Goal: Transaction & Acquisition: Purchase product/service

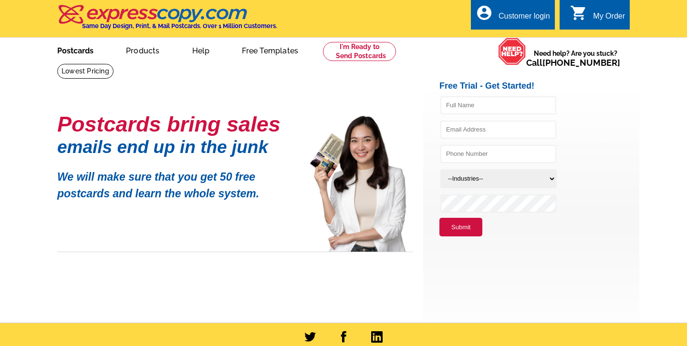
click at [74, 53] on link "Postcards" at bounding box center [75, 50] width 67 height 22
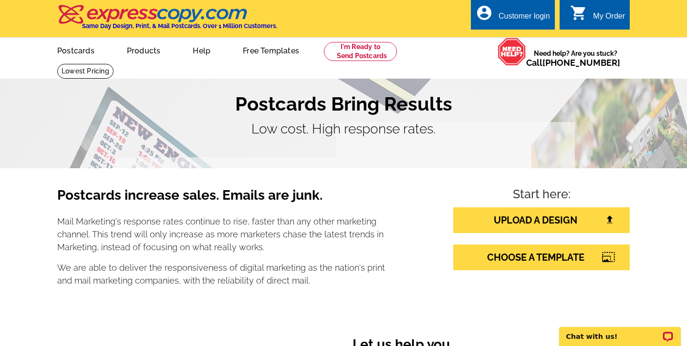
click at [379, 304] on section "Postcards increase sales. Emails are junk. Mail Marketing's response rates cont…" at bounding box center [343, 242] width 573 height 149
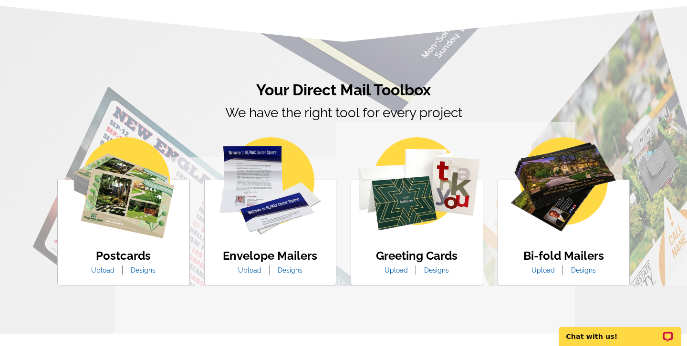
scroll to position [496, 0]
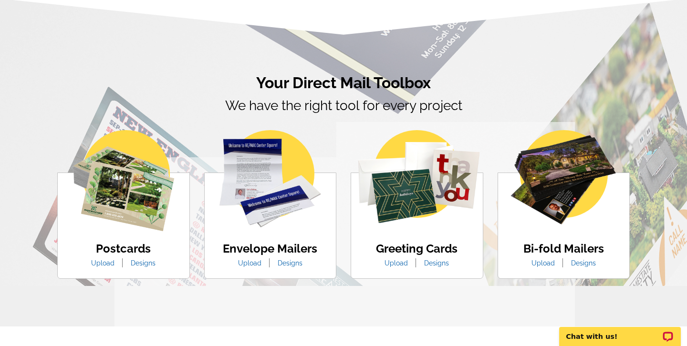
click at [147, 265] on link "Designs" at bounding box center [143, 264] width 39 height 8
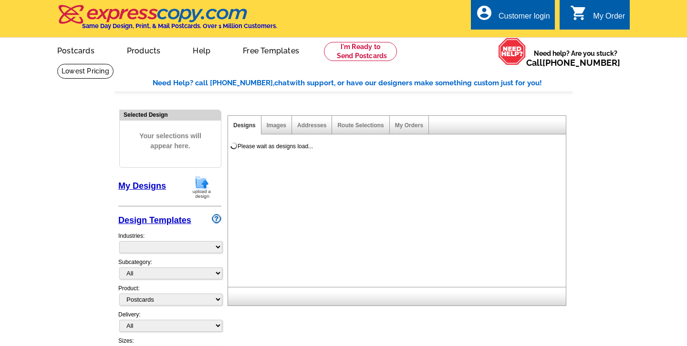
select select "1"
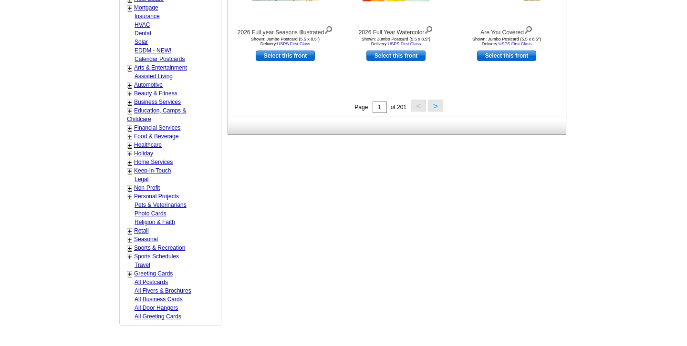
scroll to position [401, 0]
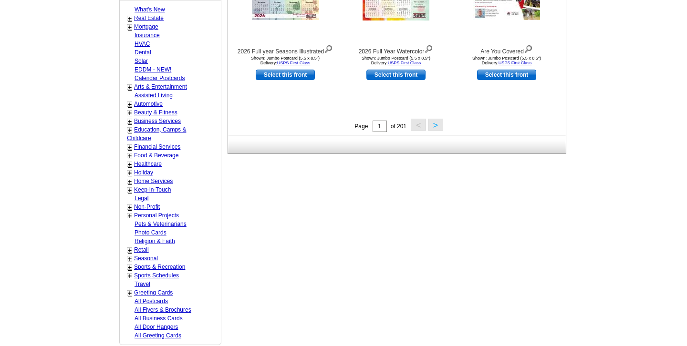
click at [152, 18] on link "Real Estate" at bounding box center [149, 18] width 30 height 7
select select "785"
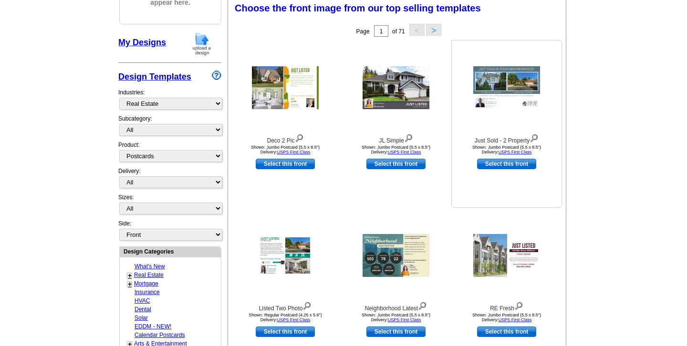
scroll to position [140, 0]
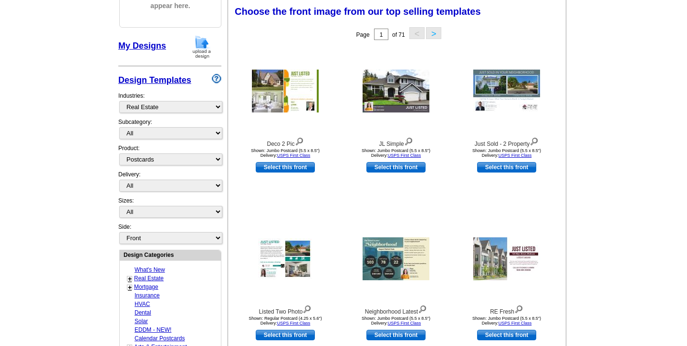
click at [648, 80] on main "Need Help? call 800-260-5887, chat with support, or have our designers make som…" at bounding box center [343, 278] width 687 height 710
click at [646, 78] on main "Need Help? call 800-260-5887, chat with support, or have our designers make som…" at bounding box center [343, 278] width 687 height 710
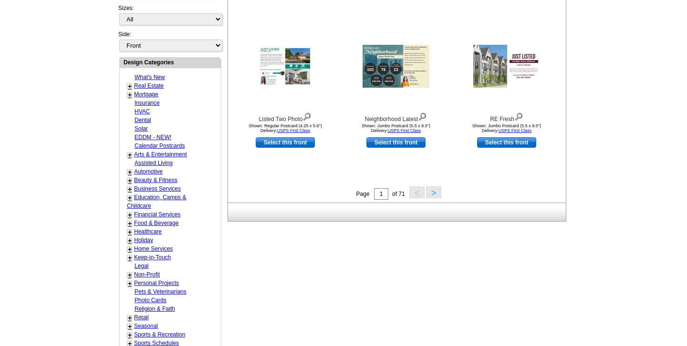
scroll to position [331, 0]
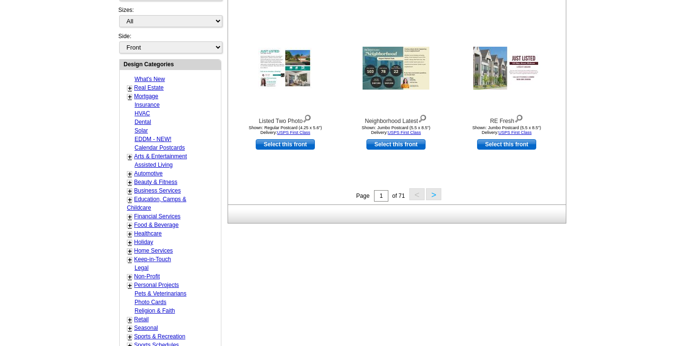
click at [586, 85] on main "Need Help? call 800-260-5887, chat with support, or have our designers make som…" at bounding box center [343, 87] width 687 height 710
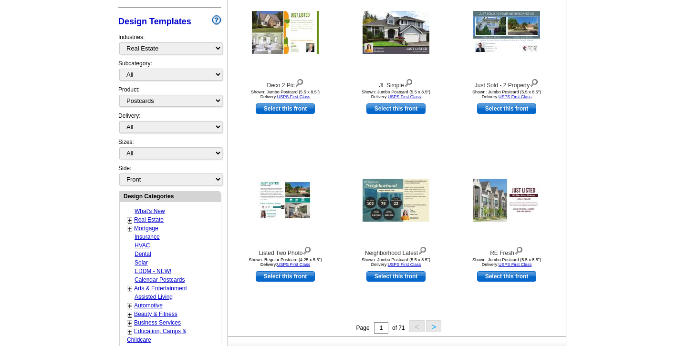
scroll to position [198, 0]
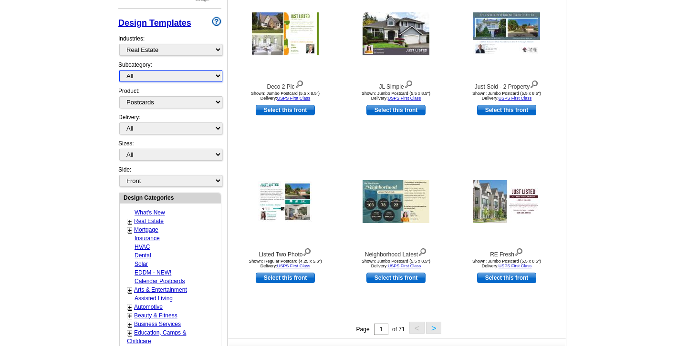
click at [218, 76] on select "All RE/MAX® Referrals Keller Williams® Berkshire Hathaway Home Services Century…" at bounding box center [170, 76] width 103 height 12
